Goal: Navigation & Orientation: Understand site structure

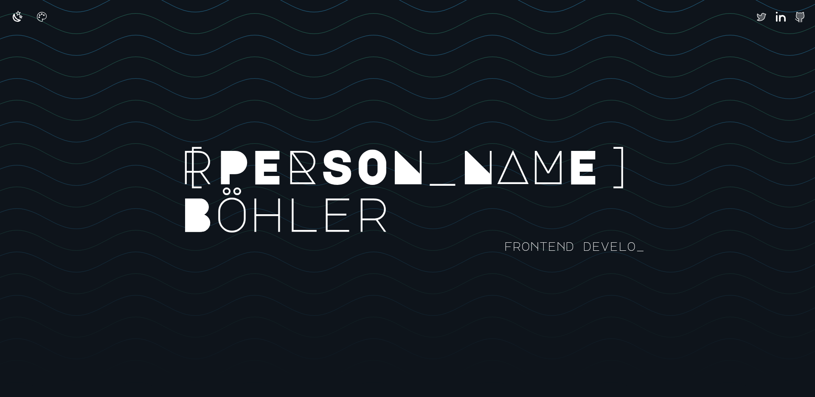
drag, startPoint x: 503, startPoint y: 211, endPoint x: 333, endPoint y: 185, distance: 171.3
click at [332, 185] on rect at bounding box center [530, 211] width 1063 height 397
click at [19, 19] on icon "button" at bounding box center [17, 16] width 8 height 8
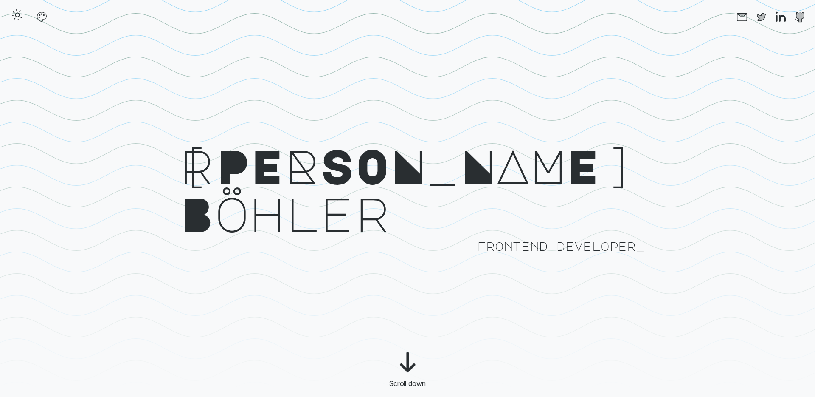
click at [19, 19] on icon "button" at bounding box center [18, 15] width 14 height 14
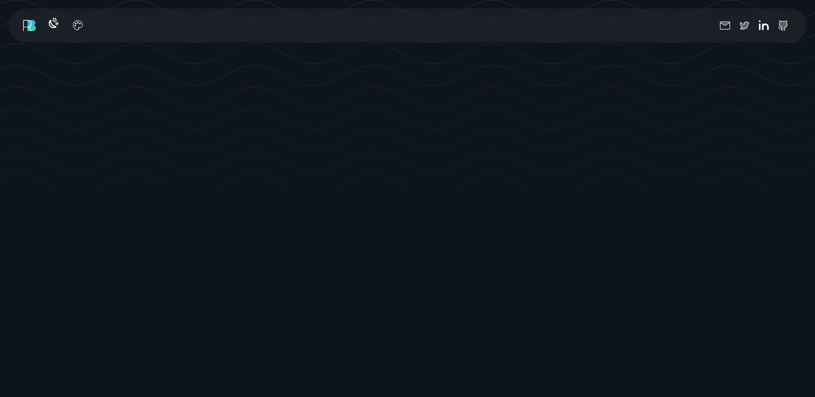
scroll to position [0, 0]
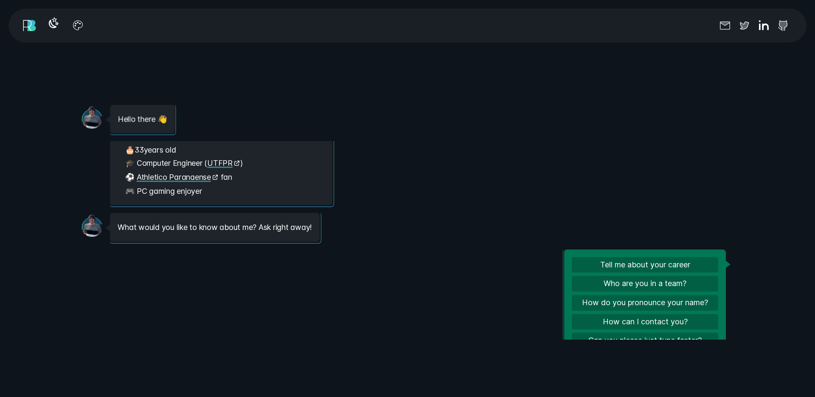
scroll to position [38, 0]
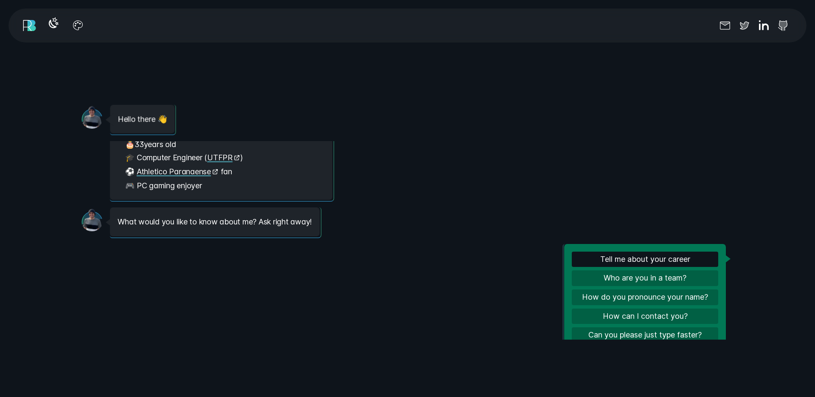
click at [594, 255] on button "Tell me about your career" at bounding box center [645, 259] width 147 height 16
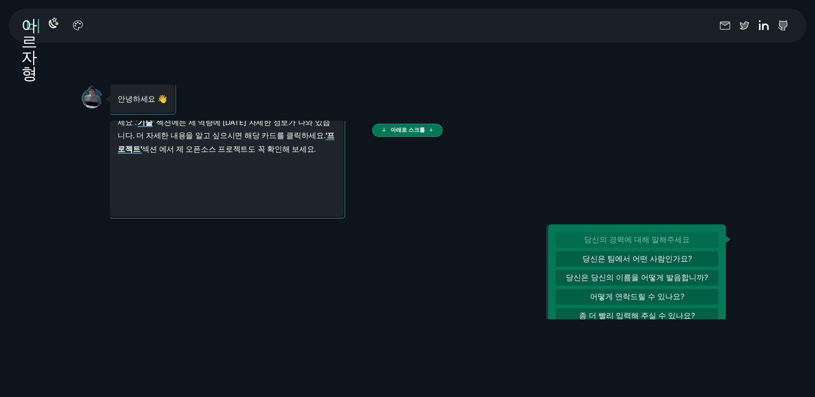
scroll to position [420, 0]
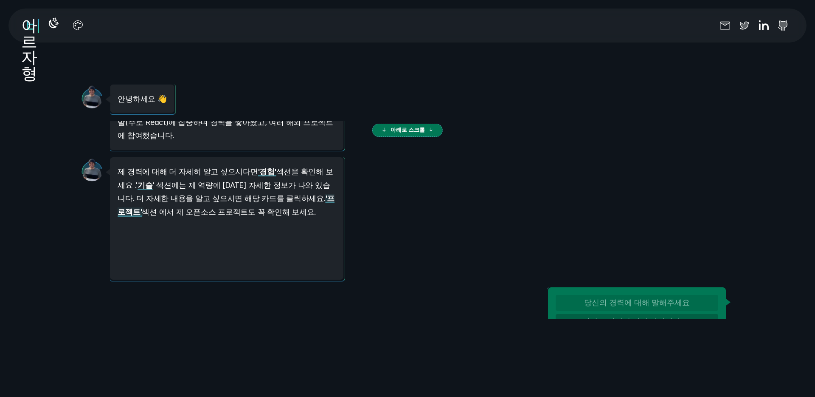
click at [252, 194] on font "'프로젝트'" at bounding box center [226, 205] width 217 height 22
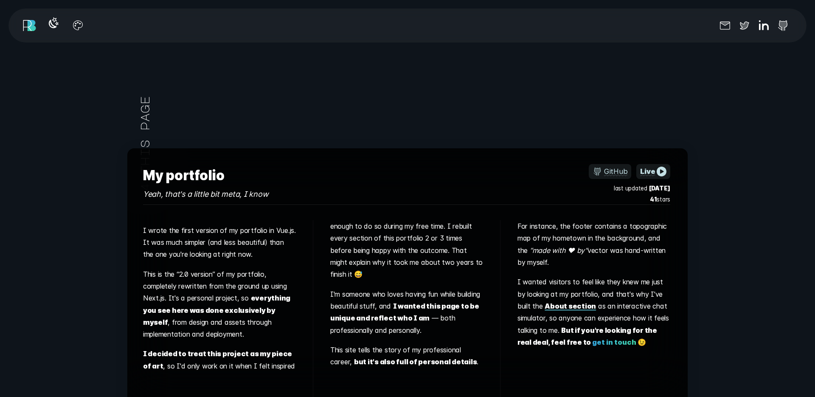
scroll to position [5572, 0]
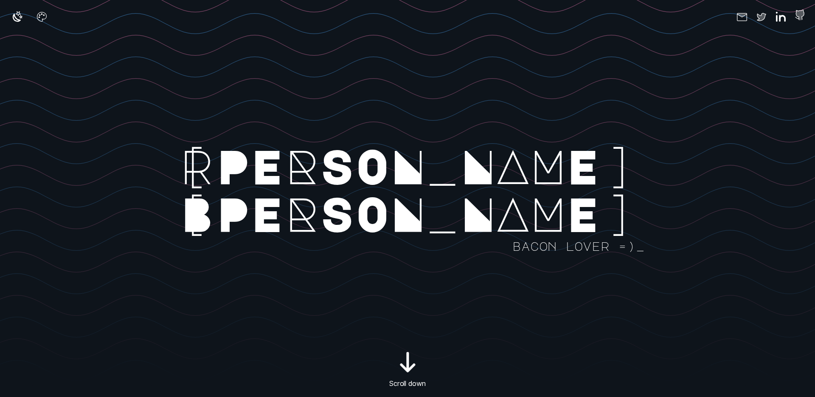
click at [800, 15] on icon at bounding box center [800, 15] width 9 height 11
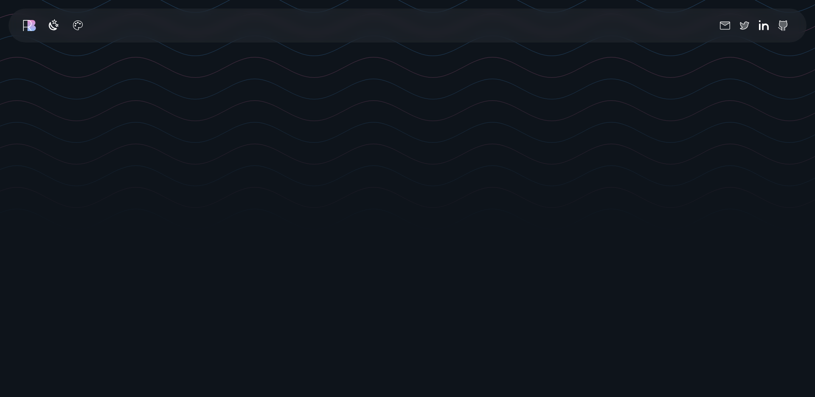
scroll to position [153, 0]
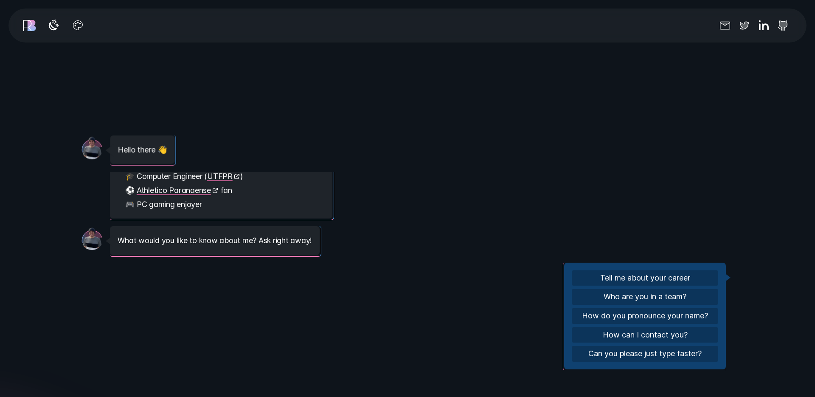
scroll to position [51, 0]
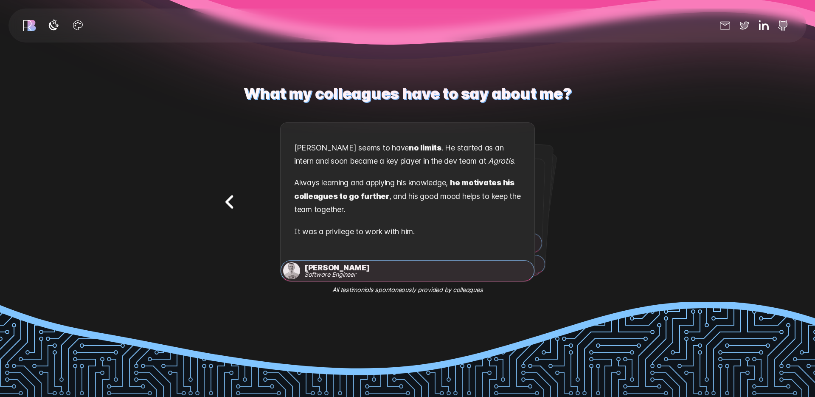
scroll to position [1597, 0]
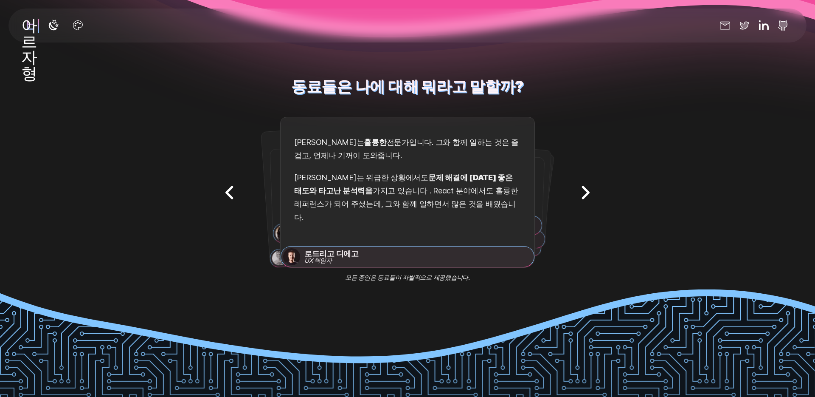
click at [583, 187] on icon "다음 추천서" at bounding box center [585, 192] width 27 height 27
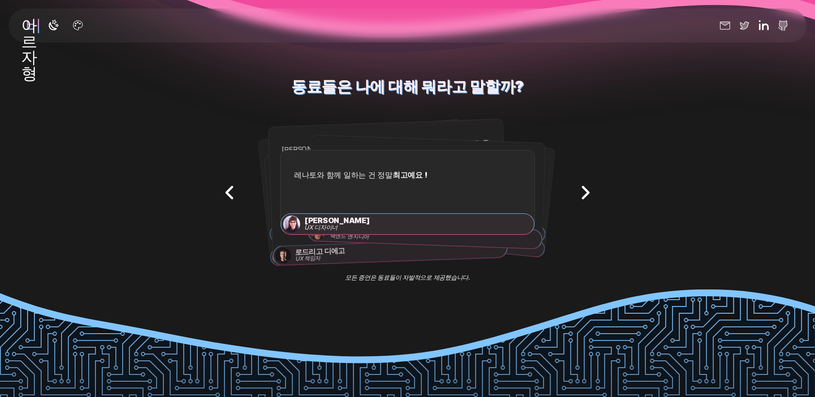
click at [583, 187] on icon "다음 추천서" at bounding box center [585, 192] width 27 height 27
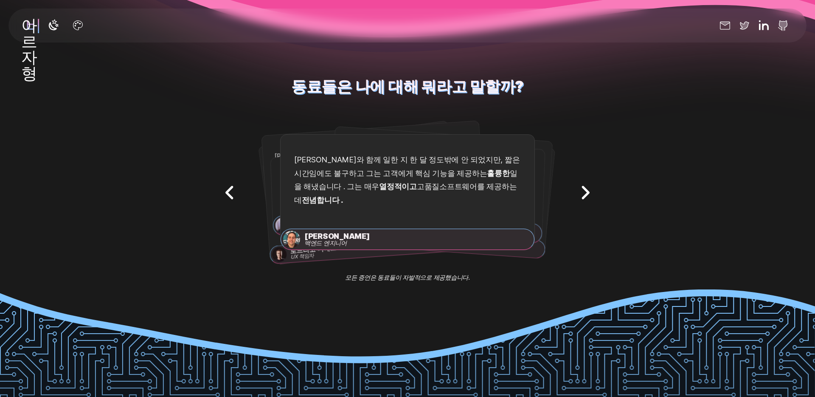
click at [583, 187] on icon "다음 추천서" at bounding box center [585, 192] width 27 height 27
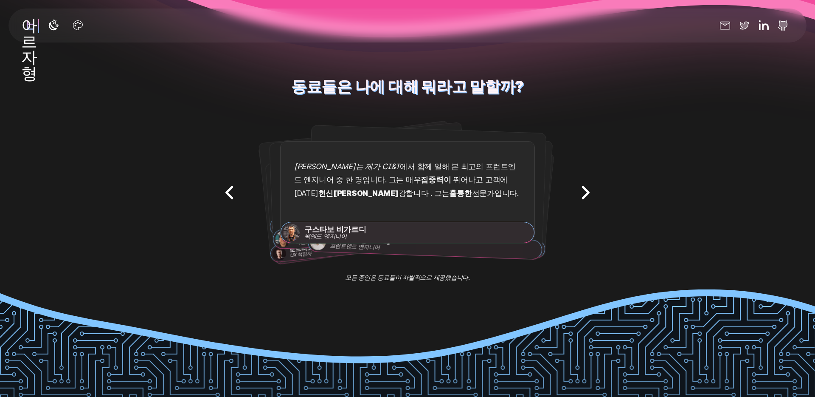
click at [583, 187] on icon "다음 추천서" at bounding box center [585, 192] width 27 height 27
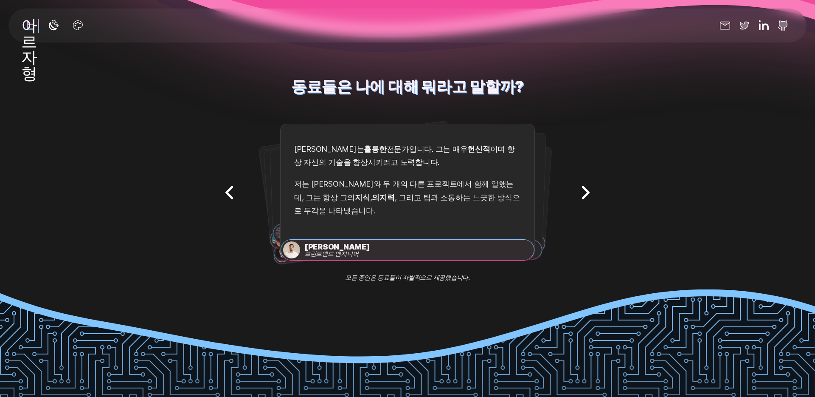
click at [581, 185] on icon "다음 추천서" at bounding box center [585, 192] width 27 height 27
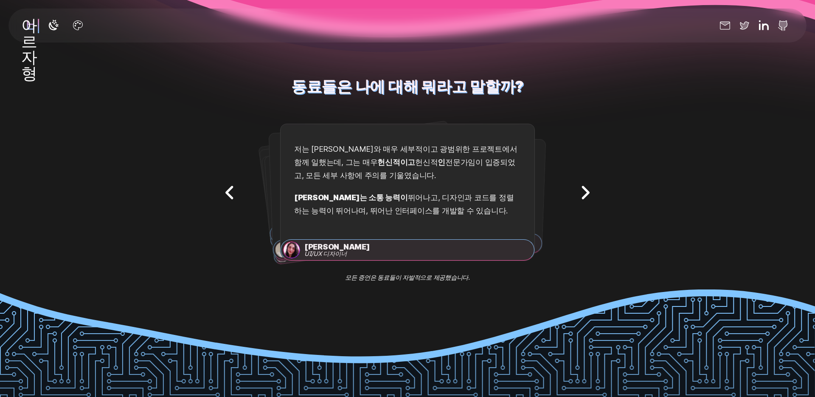
click at [587, 192] on icon "다음 추천서" at bounding box center [585, 192] width 27 height 27
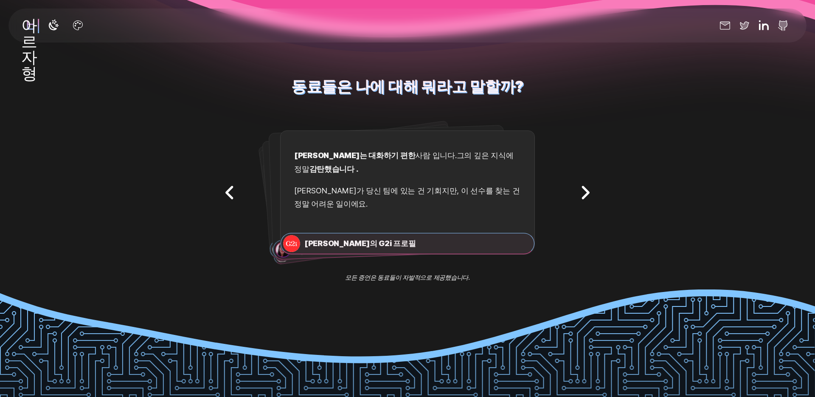
click at [579, 187] on icon "다음 추천서" at bounding box center [585, 192] width 27 height 27
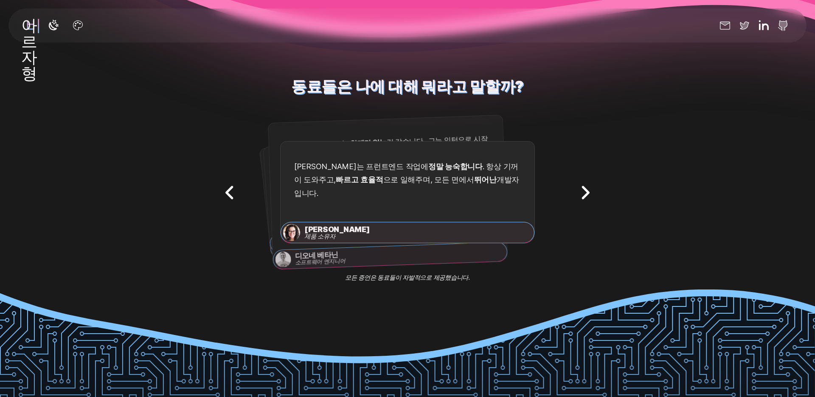
click at [586, 185] on icon "다음 추천서" at bounding box center [585, 192] width 27 height 27
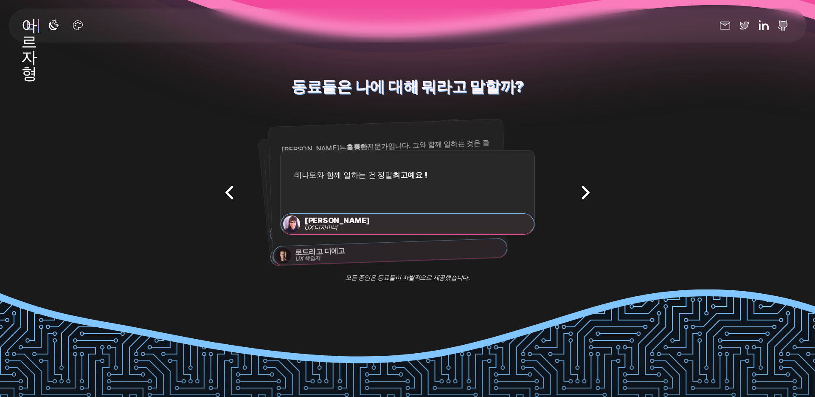
click at [586, 185] on icon "다음 추천서" at bounding box center [585, 192] width 27 height 27
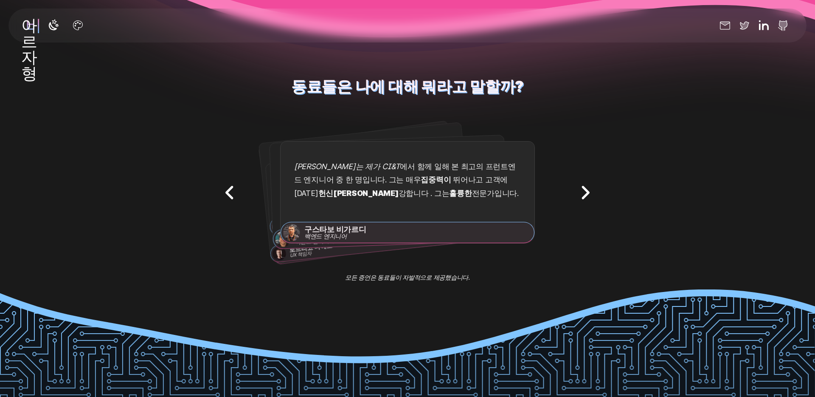
click at [586, 185] on icon "다음 추천서" at bounding box center [585, 192] width 27 height 27
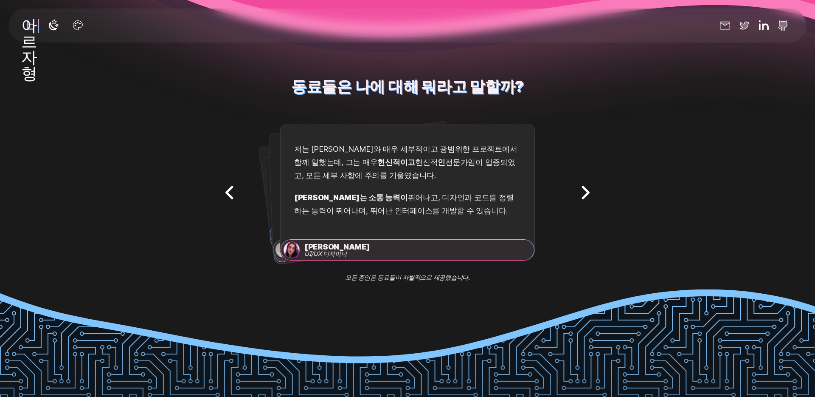
click at [586, 185] on icon "다음 추천서" at bounding box center [585, 192] width 27 height 27
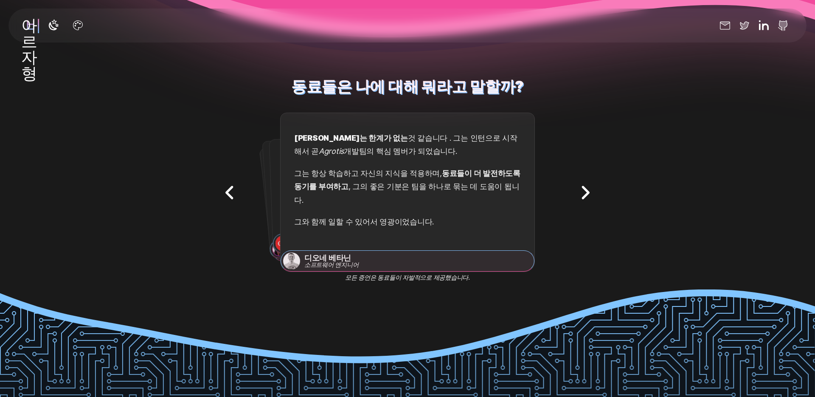
click at [586, 185] on icon "다음 추천서" at bounding box center [585, 192] width 27 height 27
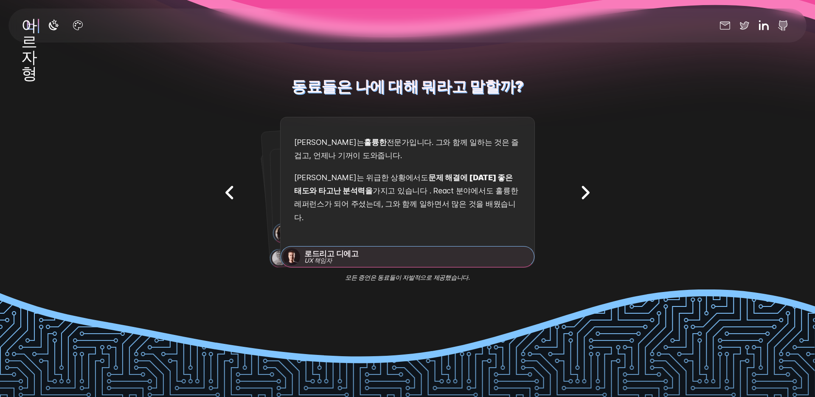
click at [586, 185] on icon "다음 추천서" at bounding box center [585, 192] width 27 height 27
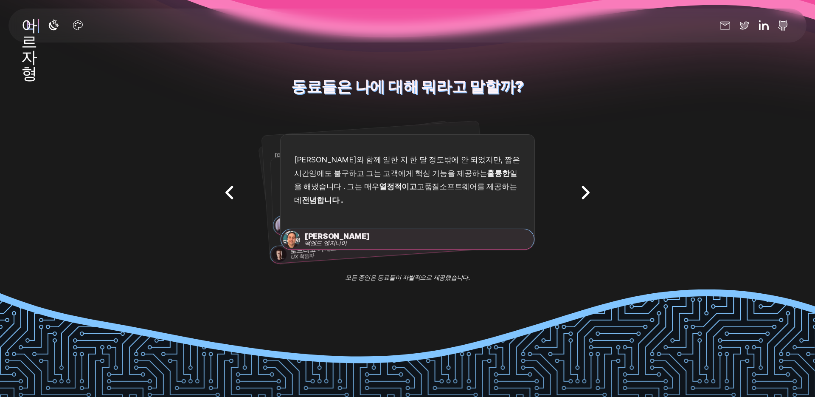
click at [586, 188] on icon "다음 추천서" at bounding box center [586, 191] width 6 height 11
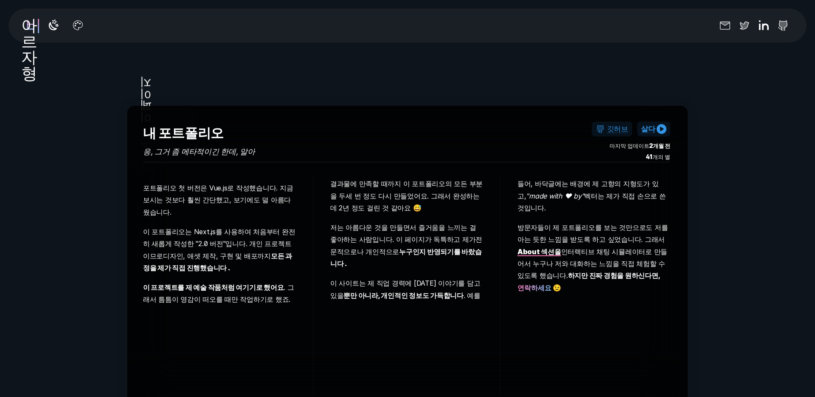
scroll to position [5611, 0]
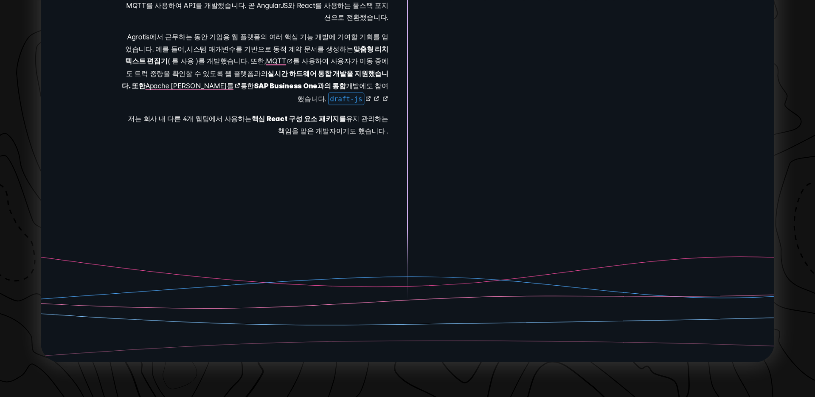
scroll to position [7726, 0]
